Goal: Task Accomplishment & Management: Use online tool/utility

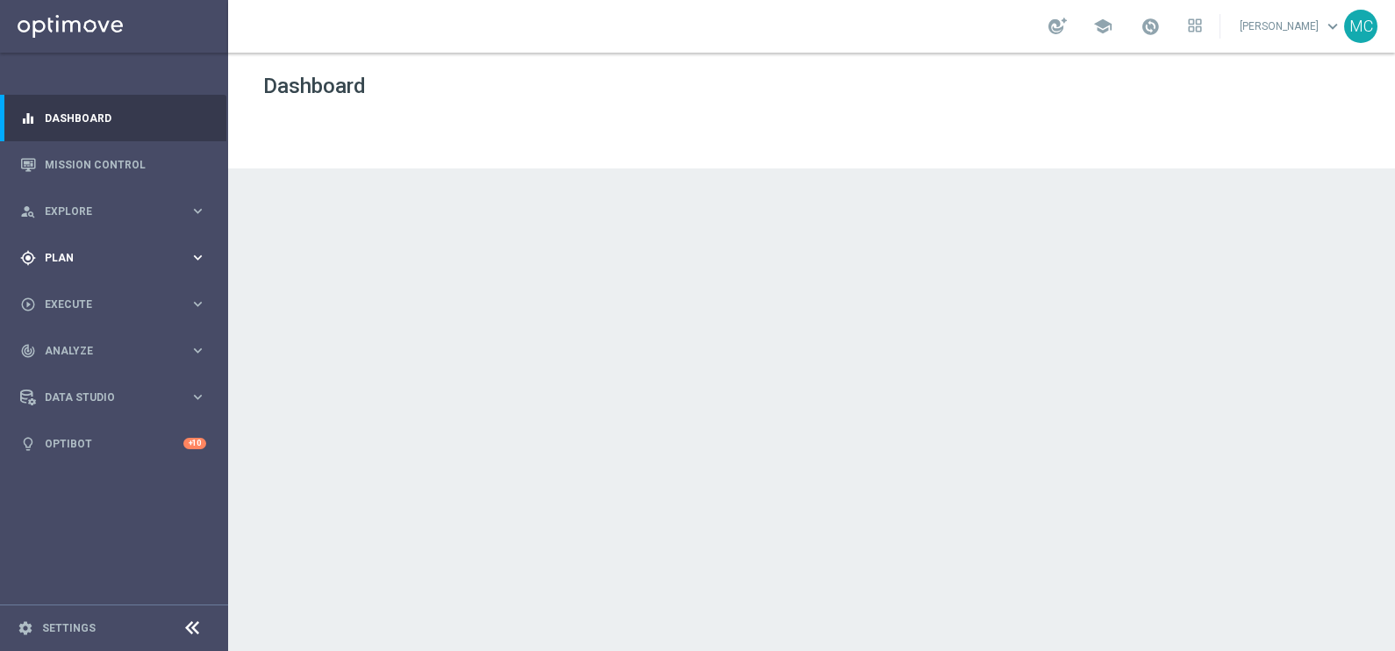
click at [197, 260] on icon "keyboard_arrow_right" at bounding box center [197, 257] width 17 height 17
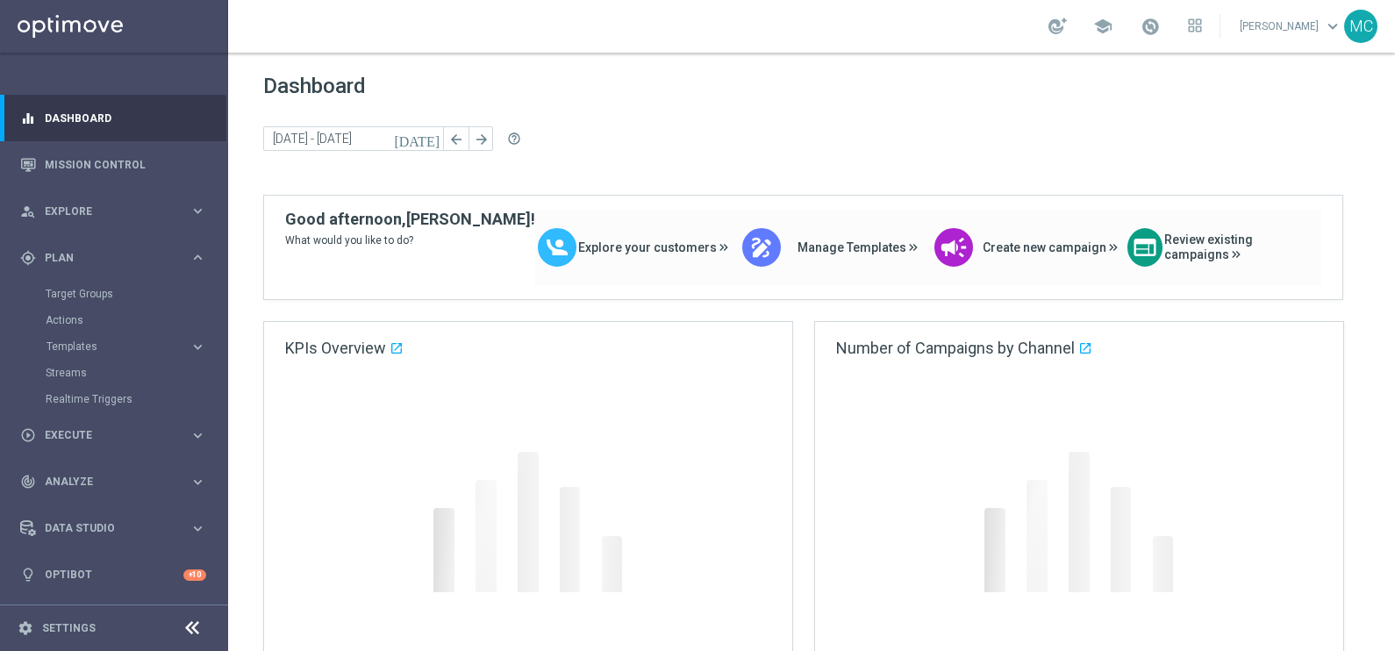
click at [200, 342] on icon "keyboard_arrow_right" at bounding box center [197, 347] width 17 height 17
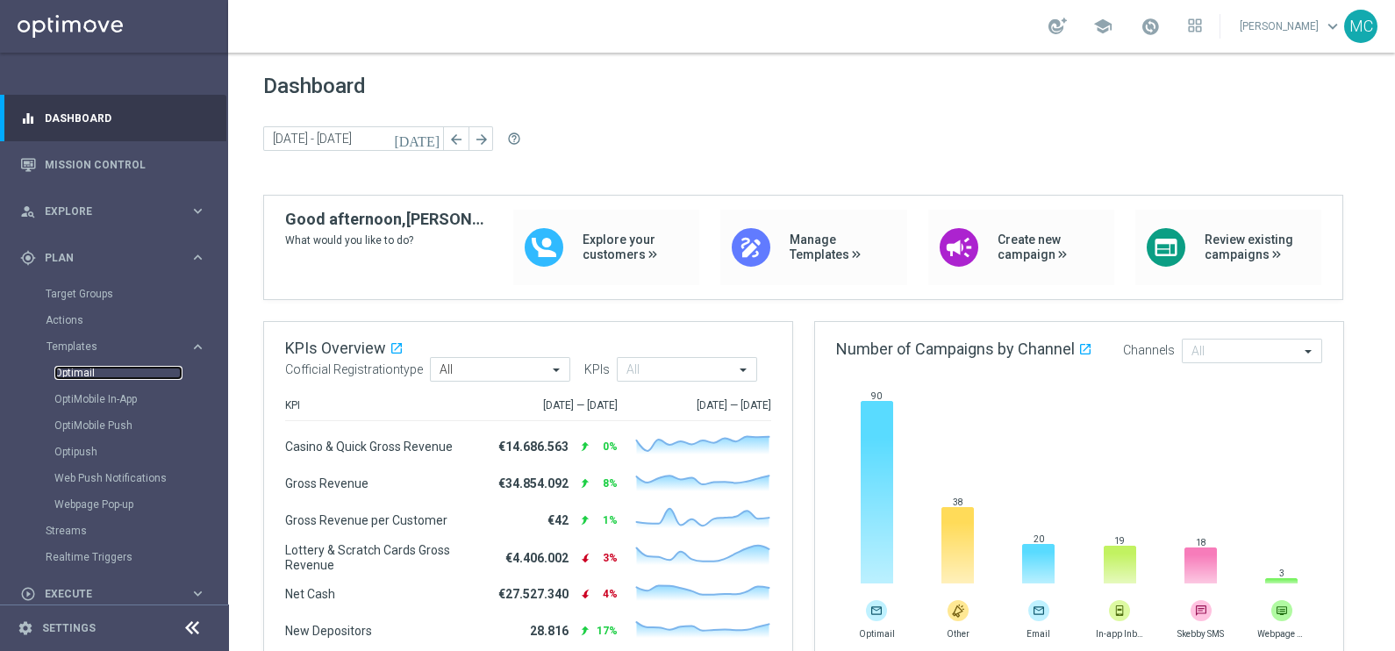
click at [73, 373] on link "Optimail" at bounding box center [118, 373] width 128 height 14
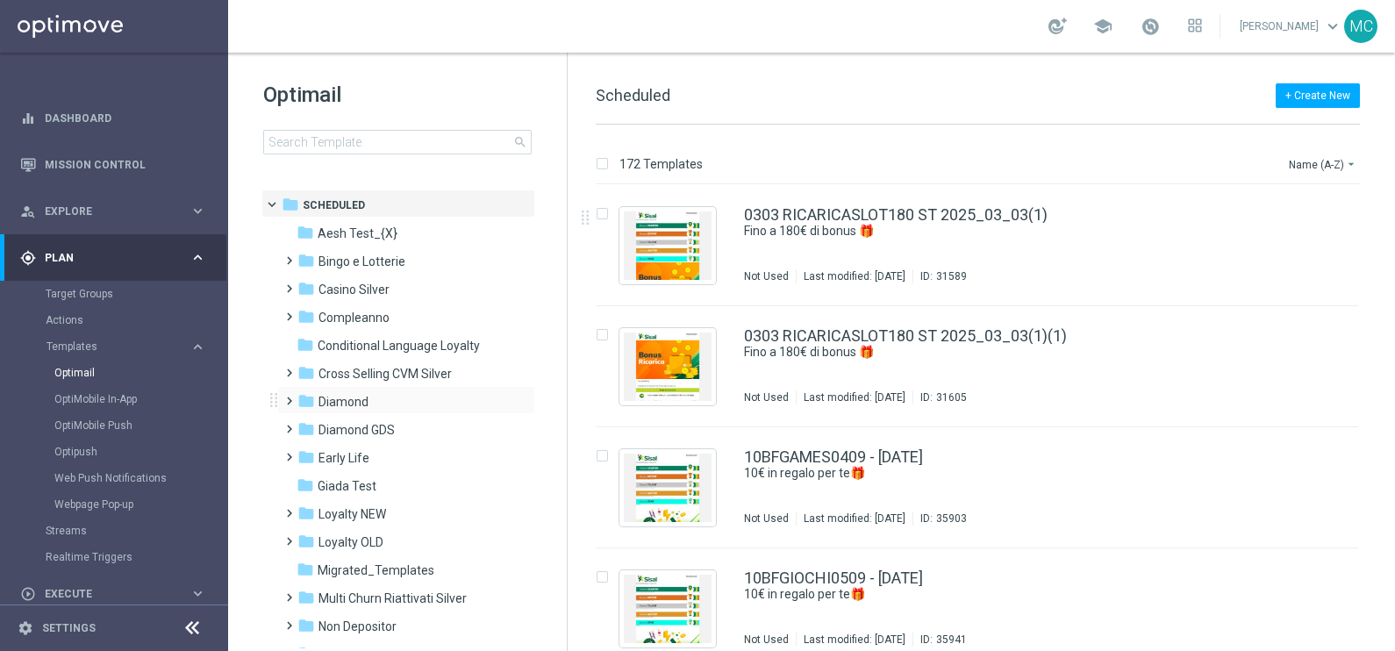
click at [290, 397] on span at bounding box center [286, 393] width 8 height 7
click at [302, 453] on span at bounding box center [303, 449] width 8 height 7
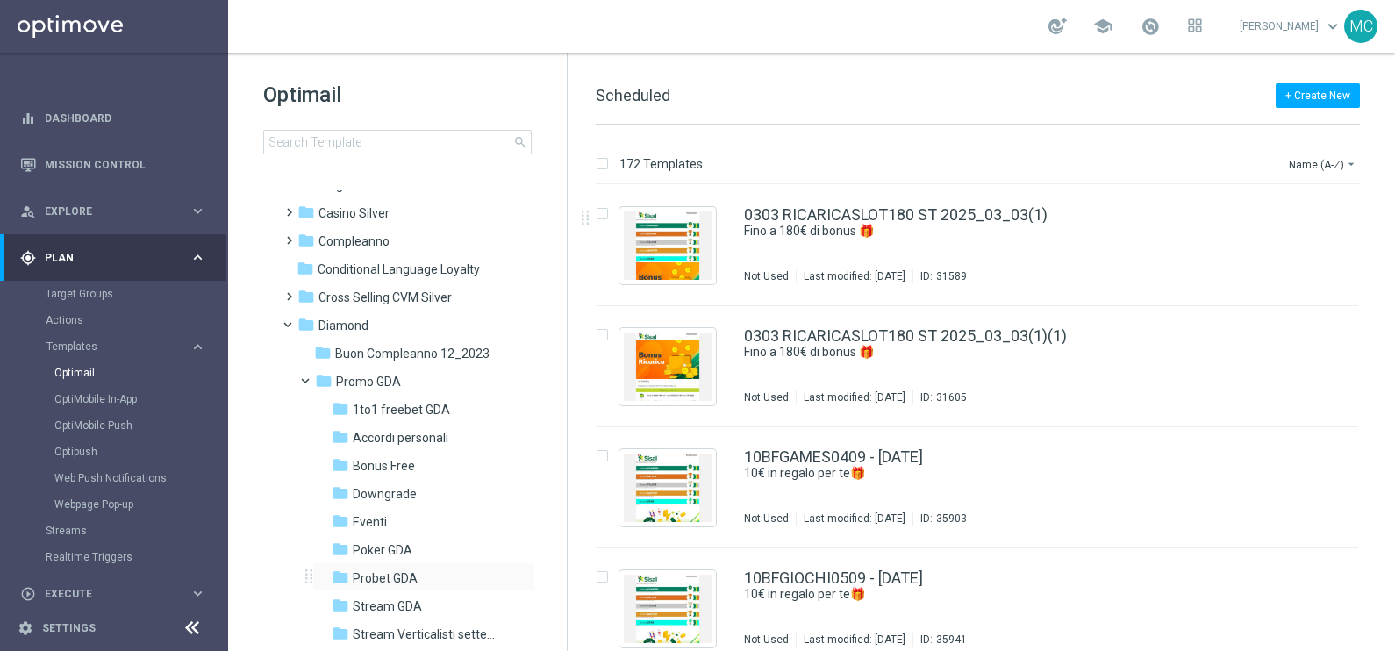
scroll to position [109, 0]
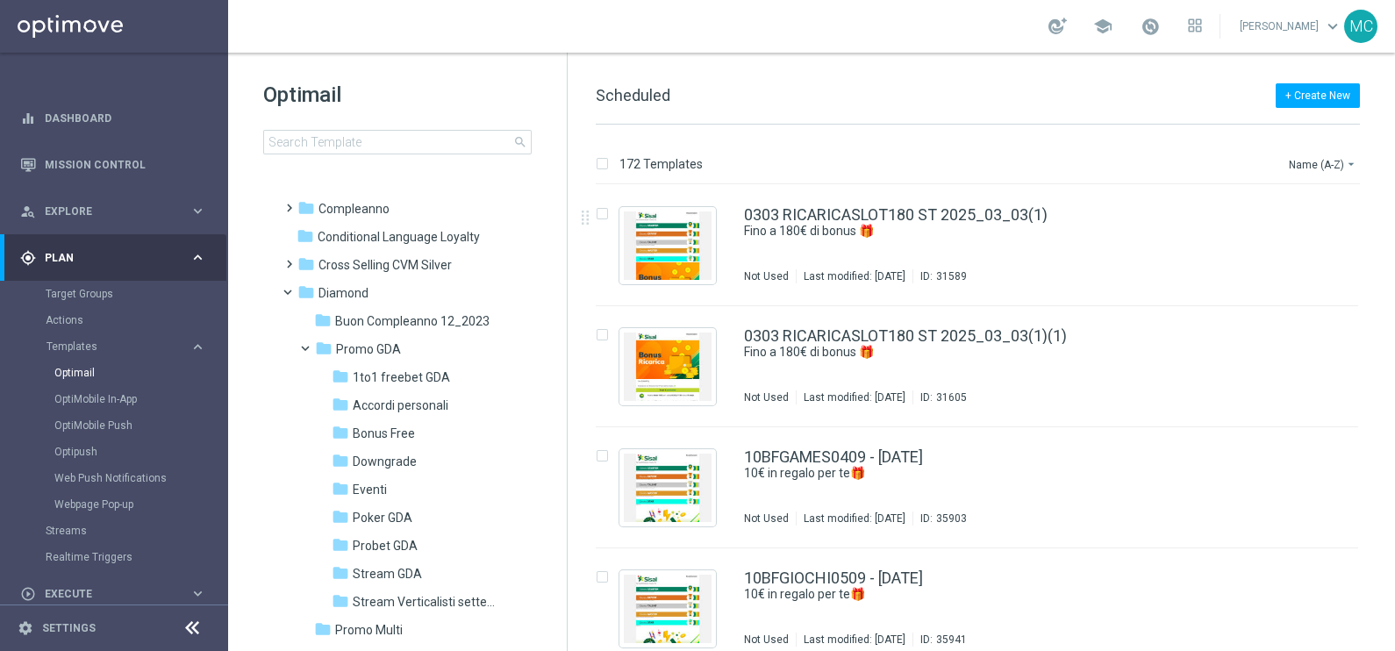
click at [391, 600] on span "Stream Verticalisti settembre 2025" at bounding box center [429, 602] width 152 height 16
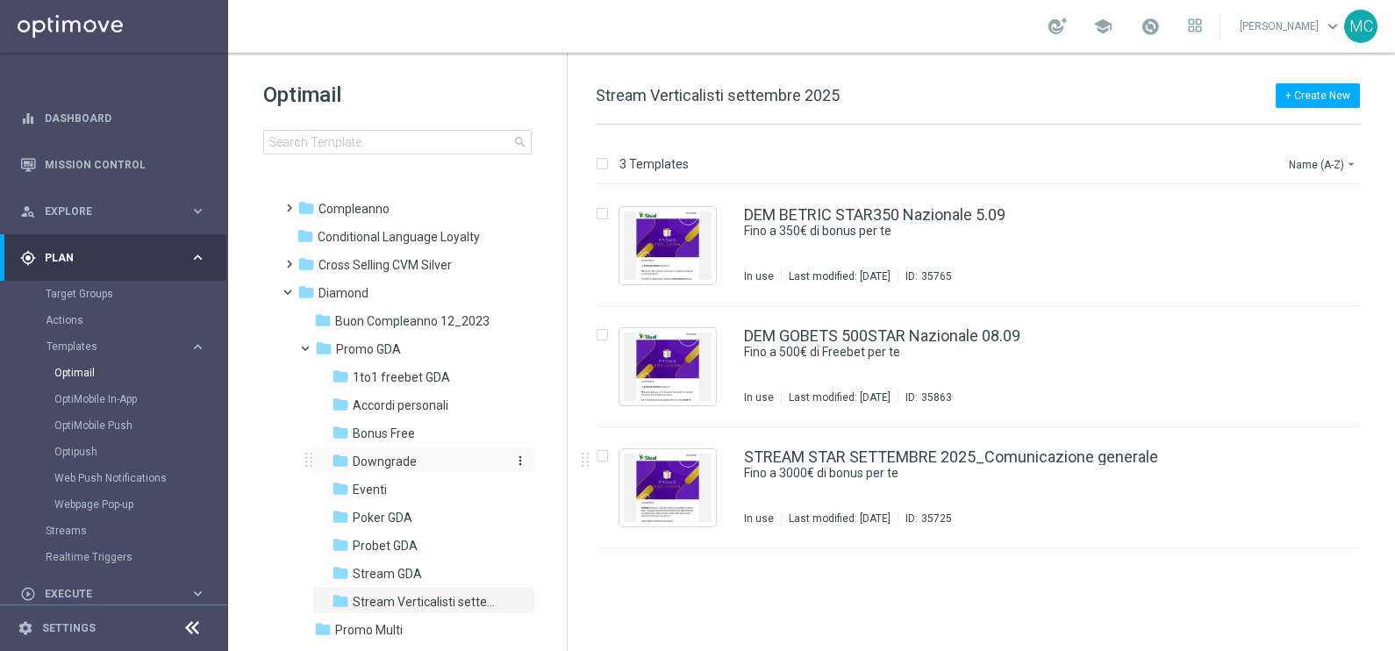
click at [404, 461] on span "Downgrade" at bounding box center [385, 462] width 64 height 16
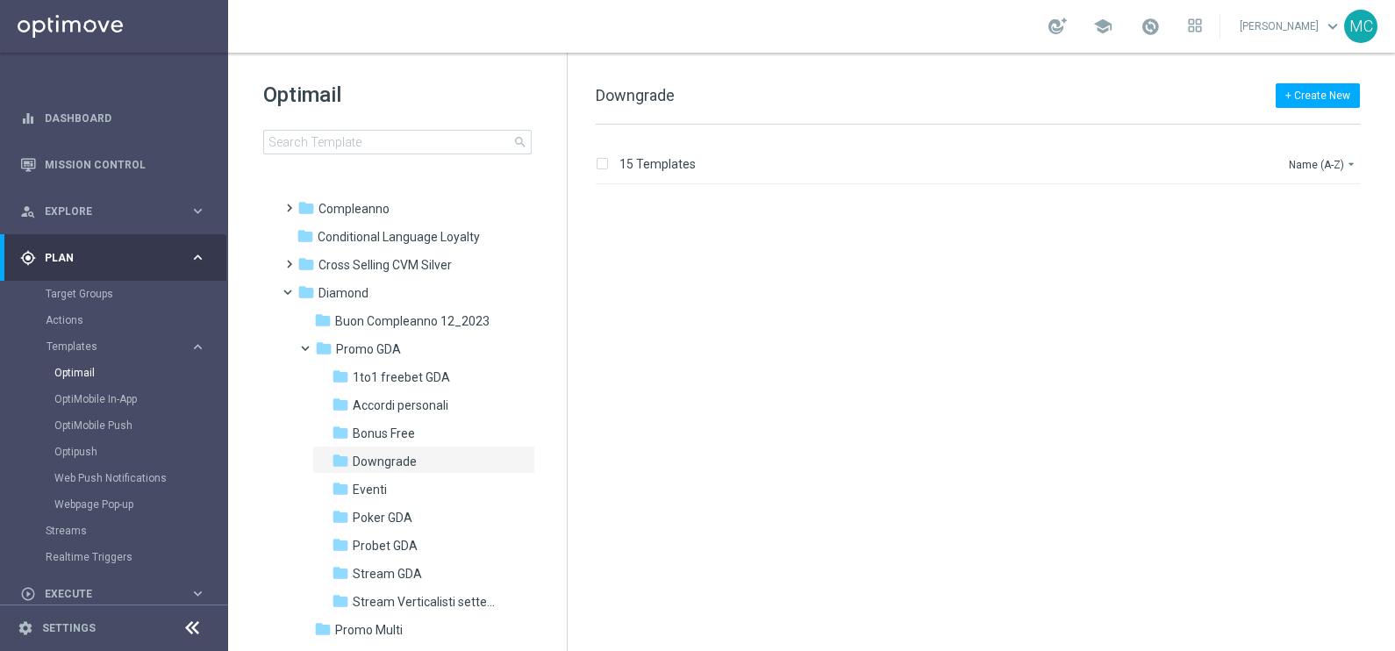
scroll to position [1350, 0]
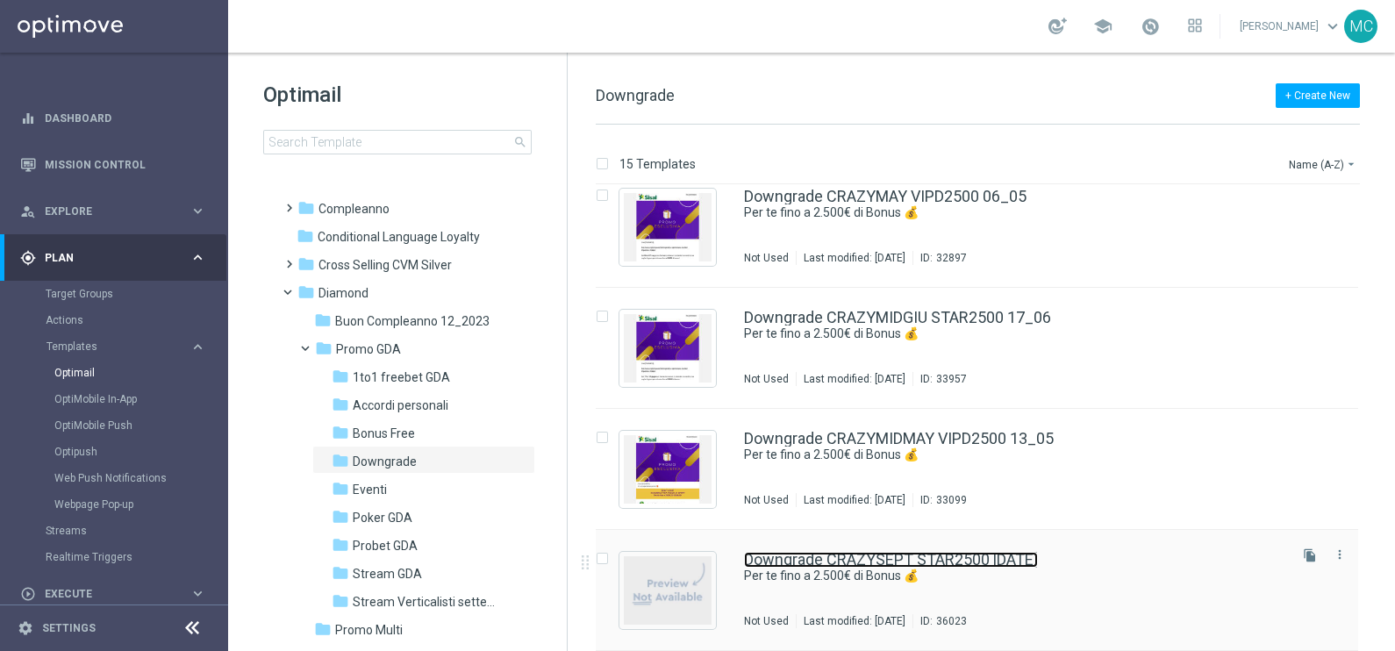
click at [813, 557] on link "Downgrade CRAZYSEPT STAR2500 [DATE]" at bounding box center [891, 560] width 294 height 16
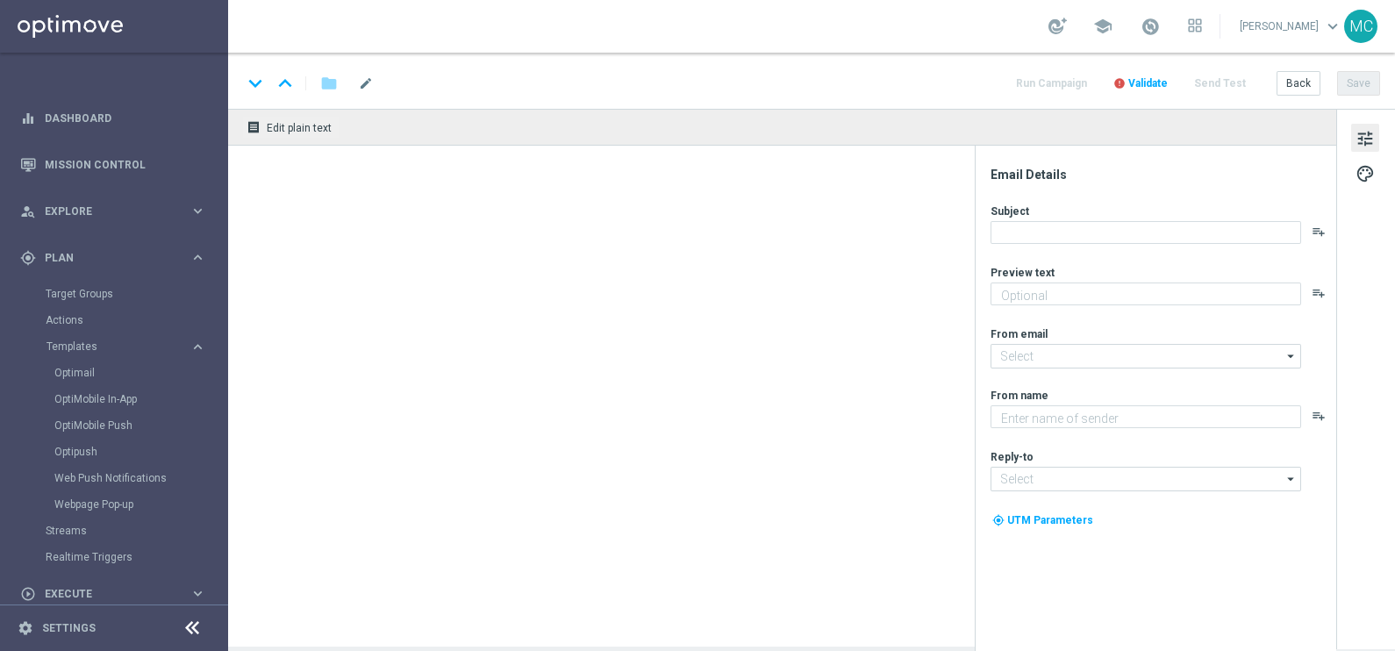
type textarea "Il sipario si apre. Tocca a te."
type input "[EMAIL_ADDRESS][DOMAIN_NAME]"
type textarea "Sisal"
type input "[EMAIL_ADDRESS][DOMAIN_NAME]"
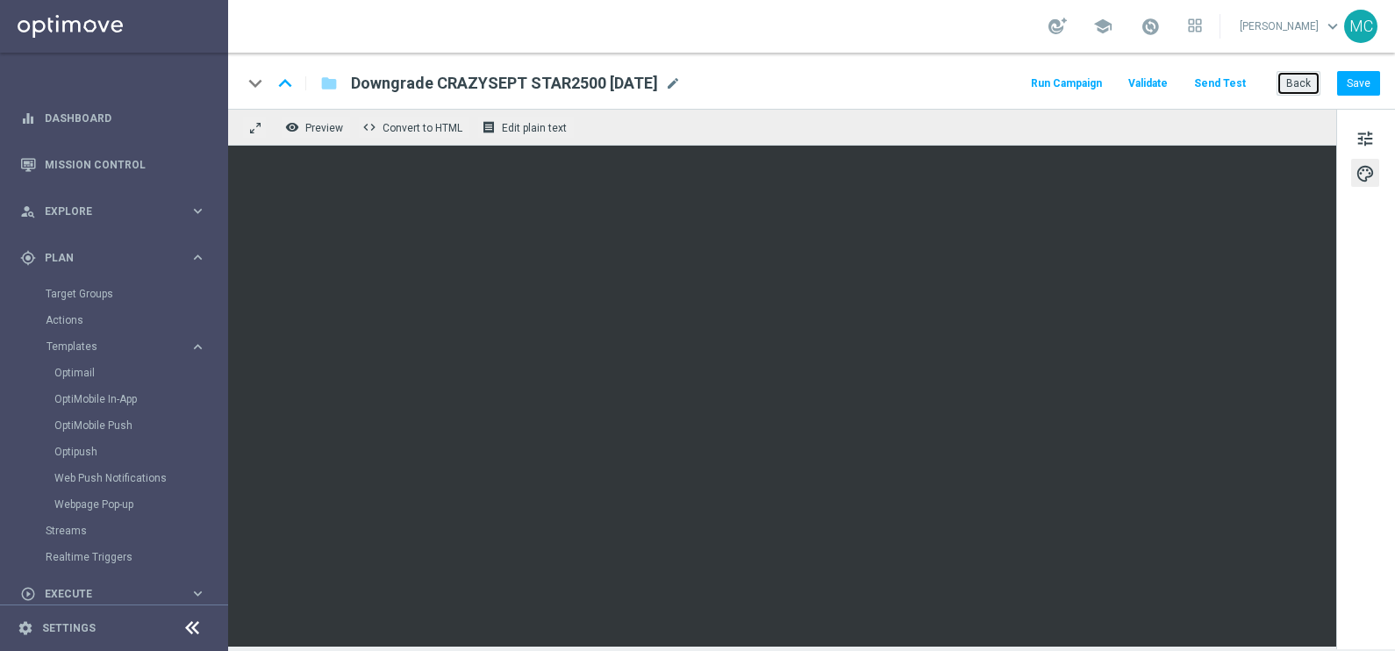
click at [1296, 85] on button "Back" at bounding box center [1298, 83] width 44 height 25
